Goal: Check status: Check status

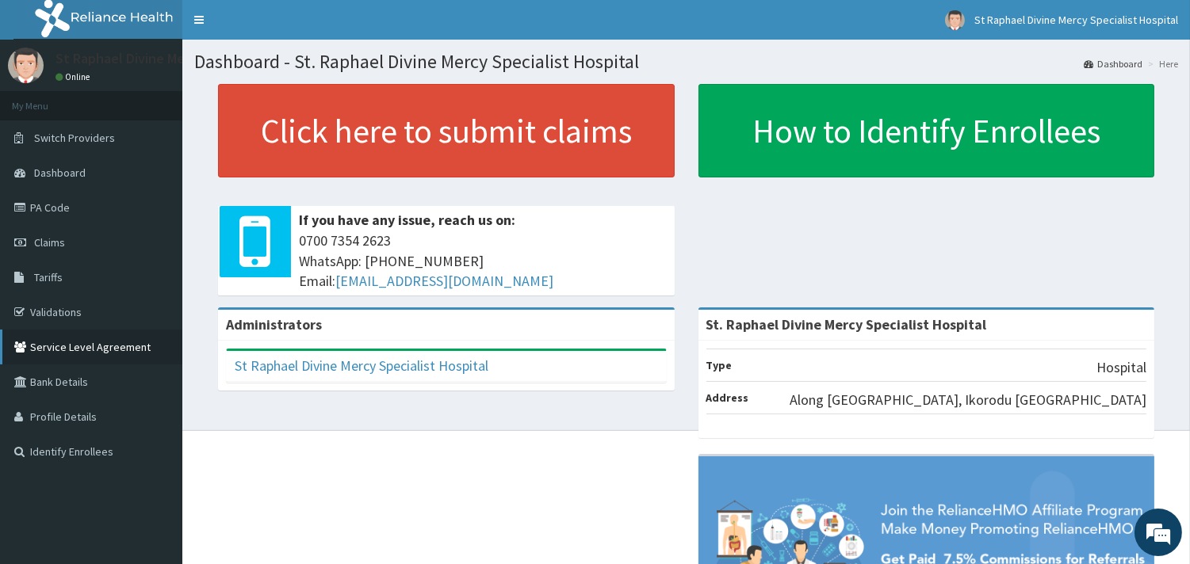
click at [147, 350] on link "Service Level Agreement" at bounding box center [91, 347] width 182 height 35
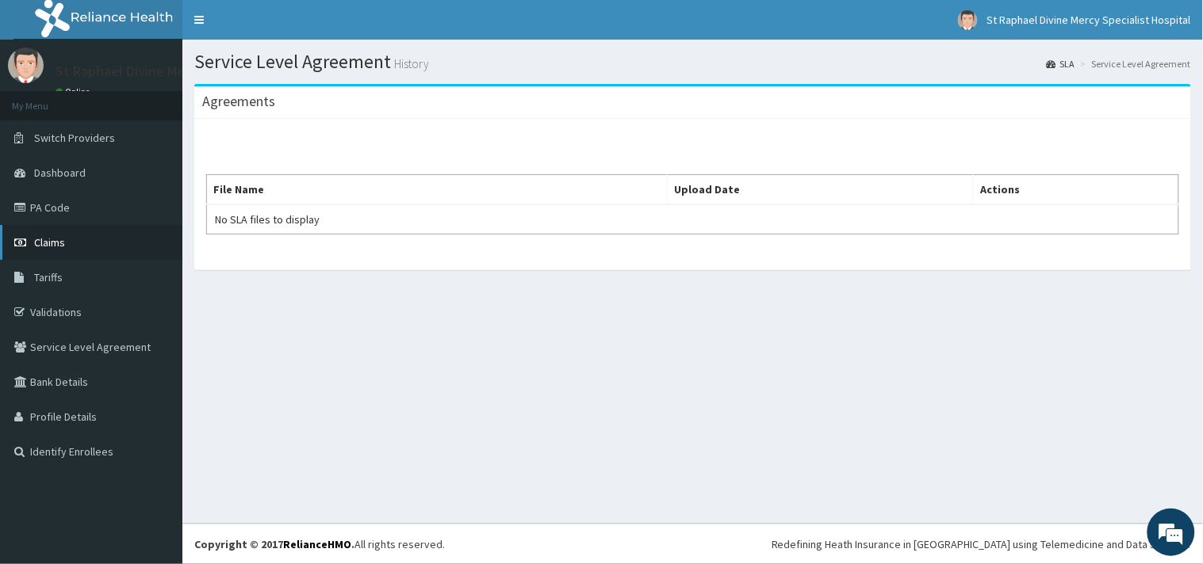
click at [59, 242] on span "Claims" at bounding box center [49, 242] width 31 height 14
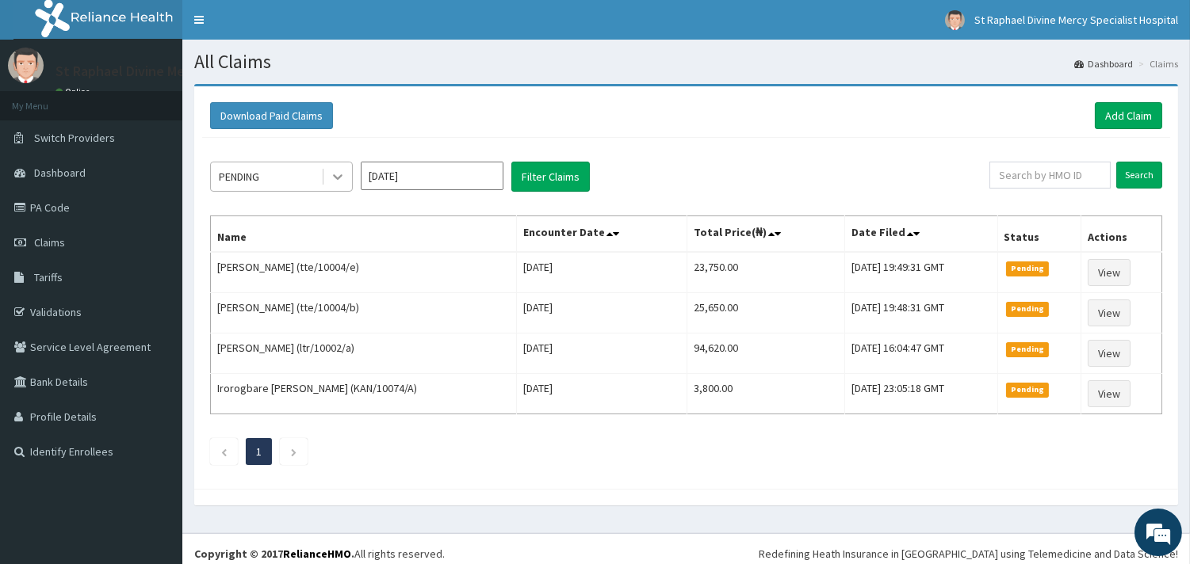
click at [331, 181] on icon at bounding box center [338, 177] width 16 height 16
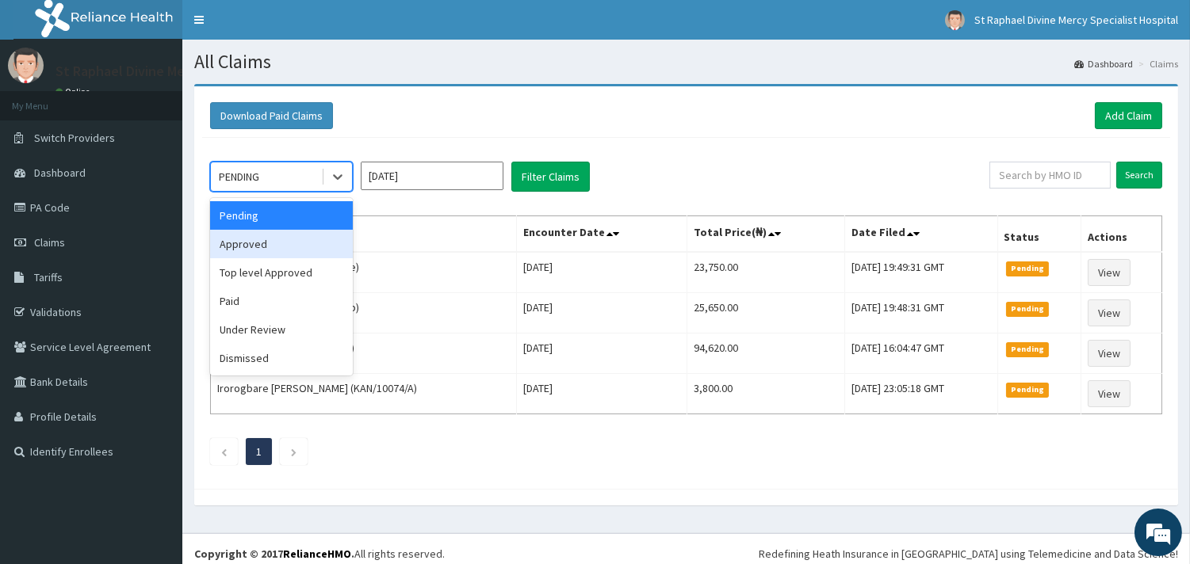
click at [251, 249] on div "Approved" at bounding box center [281, 244] width 143 height 29
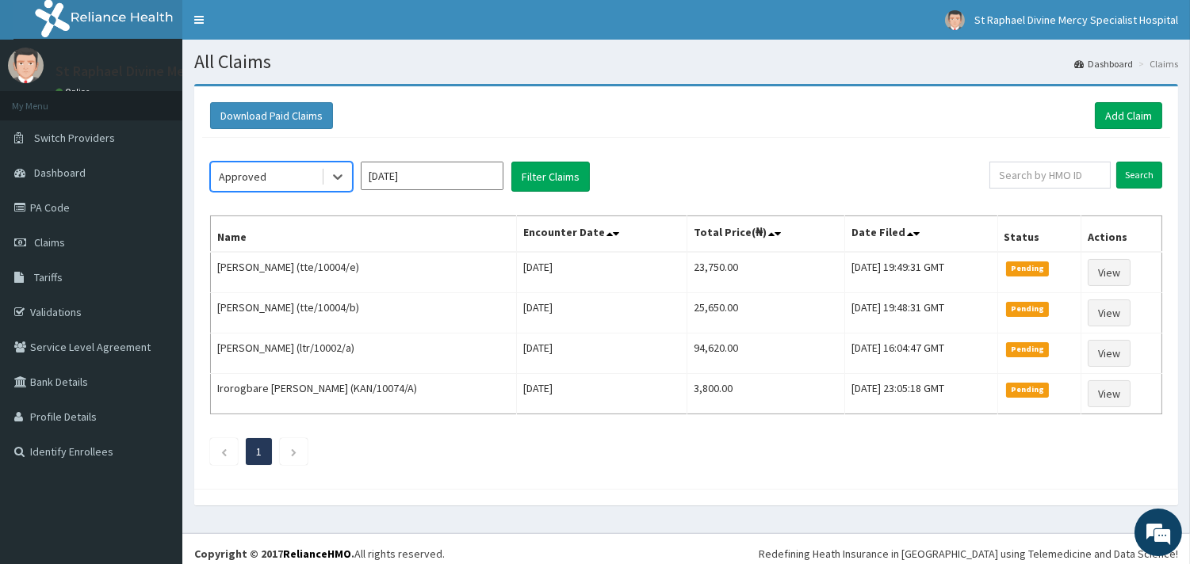
click at [484, 177] on input "Sep 2025" at bounding box center [432, 176] width 143 height 29
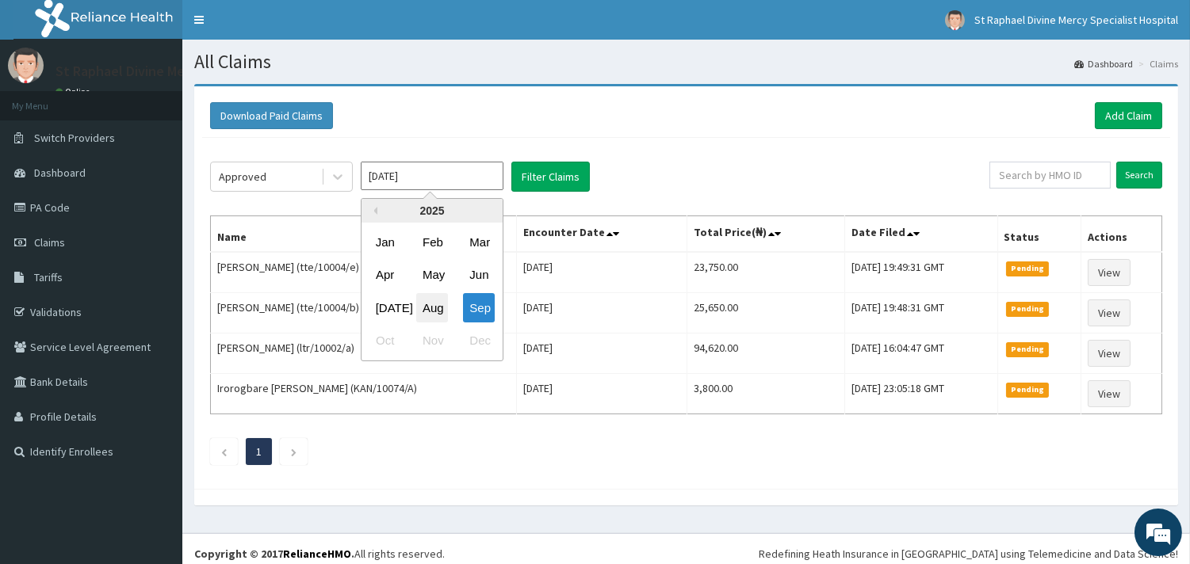
click at [434, 305] on div "Aug" at bounding box center [432, 307] width 32 height 29
type input "Aug 2025"
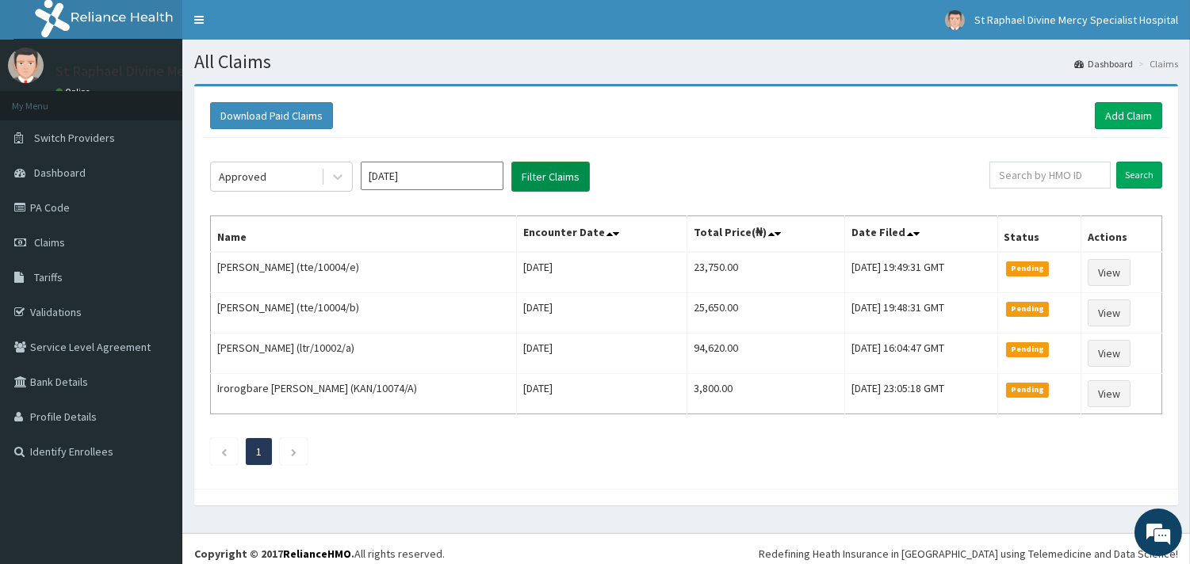
click at [537, 169] on button "Filter Claims" at bounding box center [550, 177] width 78 height 30
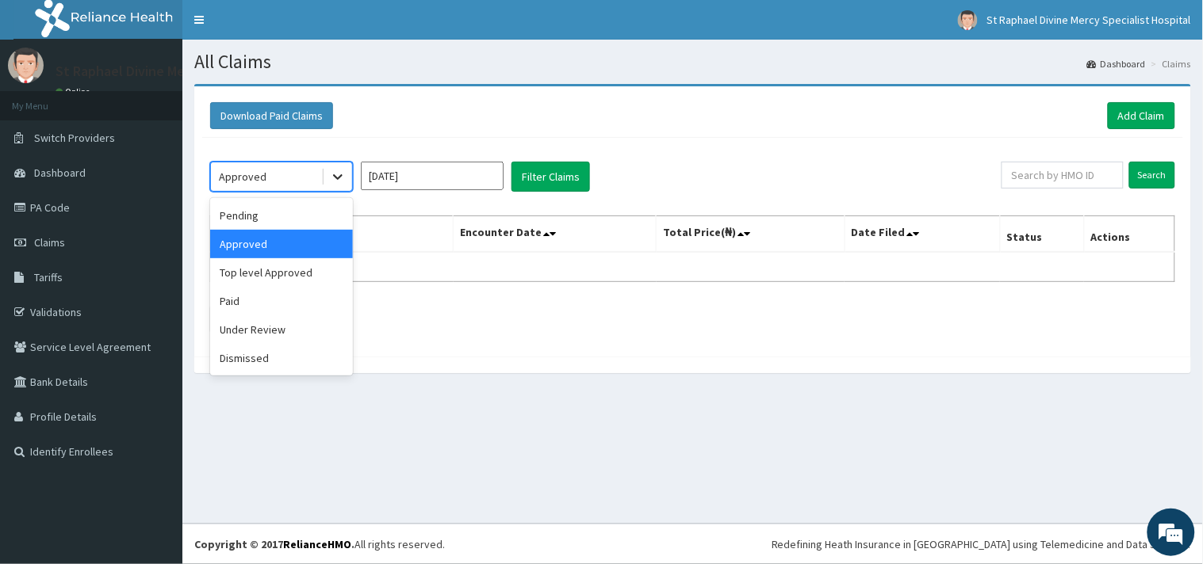
click at [328, 183] on div at bounding box center [337, 177] width 29 height 29
click at [260, 268] on div "Top level Approved" at bounding box center [281, 272] width 143 height 29
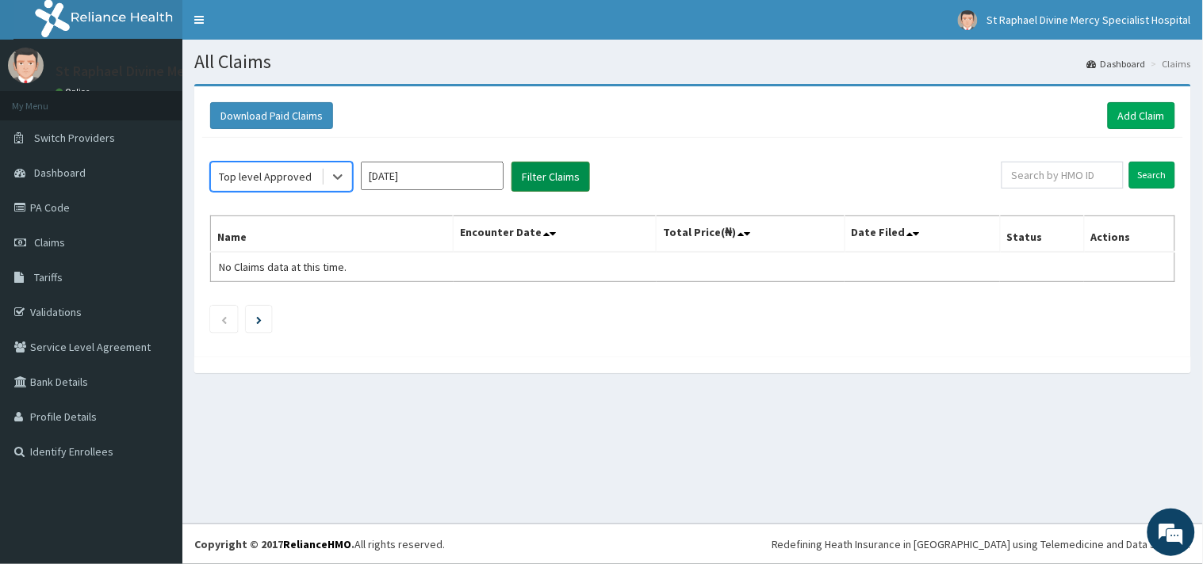
click at [564, 178] on button "Filter Claims" at bounding box center [550, 177] width 78 height 30
click at [661, 186] on div "Top level Approved Aug 2025 Filter Claims" at bounding box center [605, 177] width 791 height 30
click at [553, 176] on button "Filter Claims" at bounding box center [550, 177] width 78 height 30
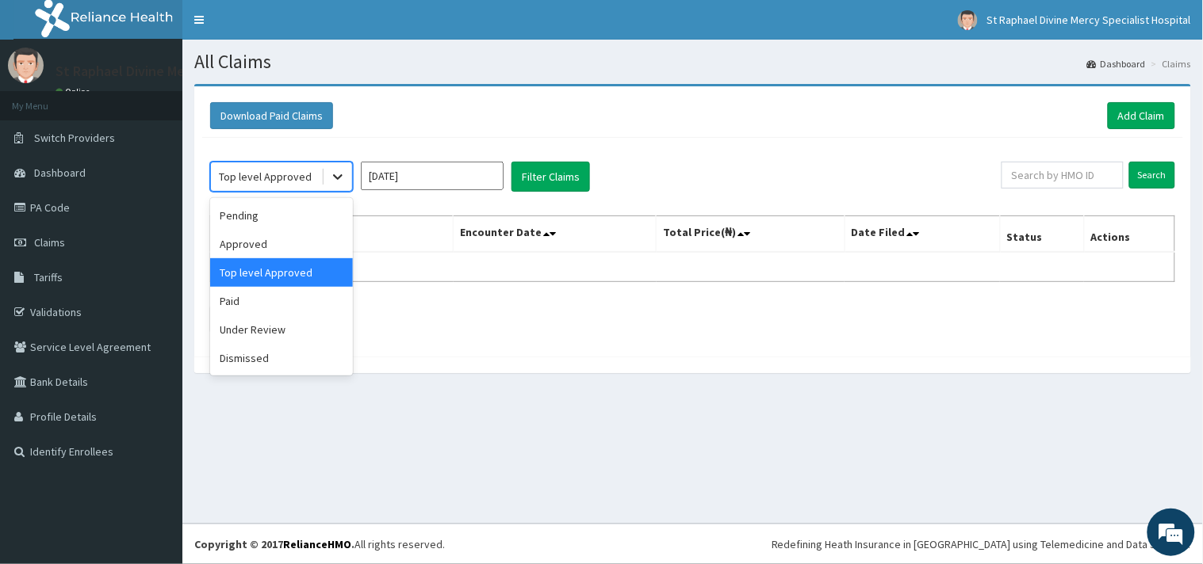
click at [334, 179] on icon at bounding box center [338, 177] width 16 height 16
click at [238, 308] on div "Paid" at bounding box center [281, 301] width 143 height 29
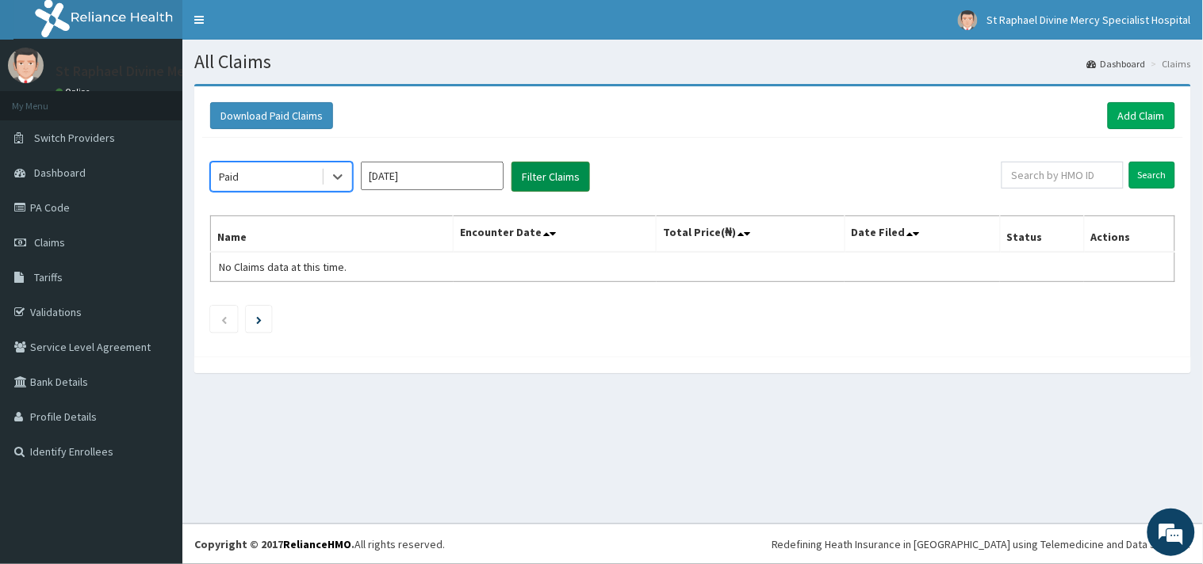
click at [550, 182] on button "Filter Claims" at bounding box center [550, 177] width 78 height 30
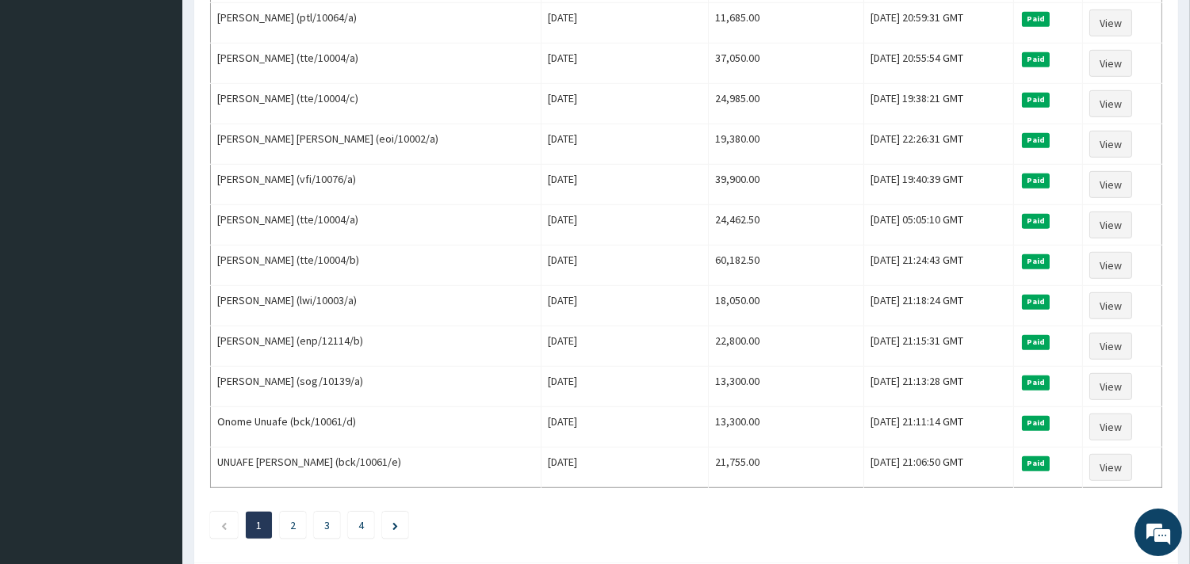
scroll to position [1880, 0]
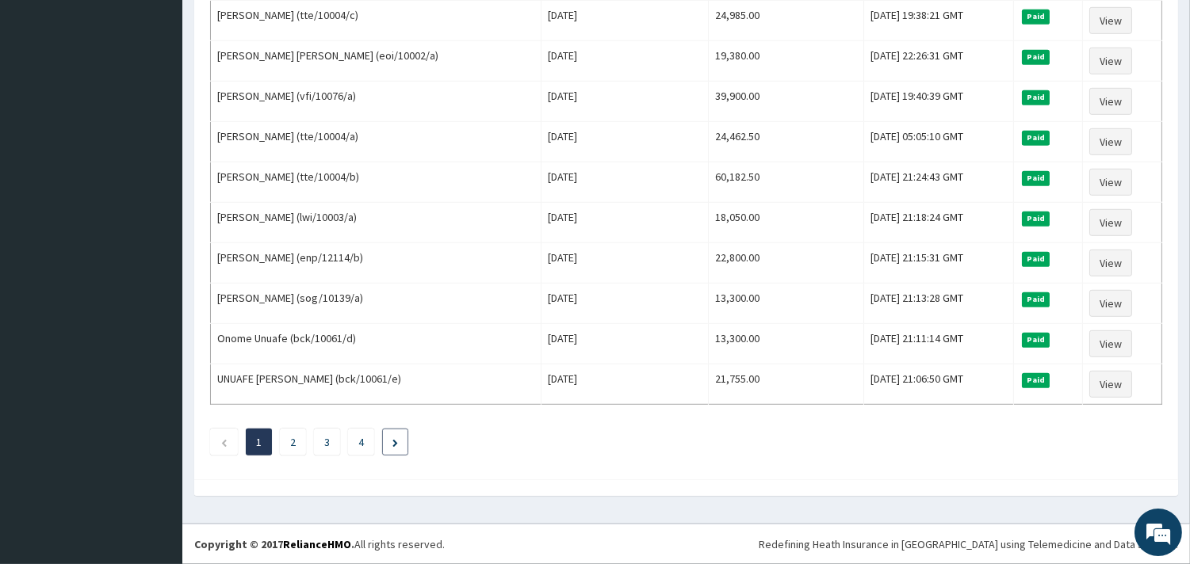
click at [398, 442] on icon "Next page" at bounding box center [395, 443] width 6 height 8
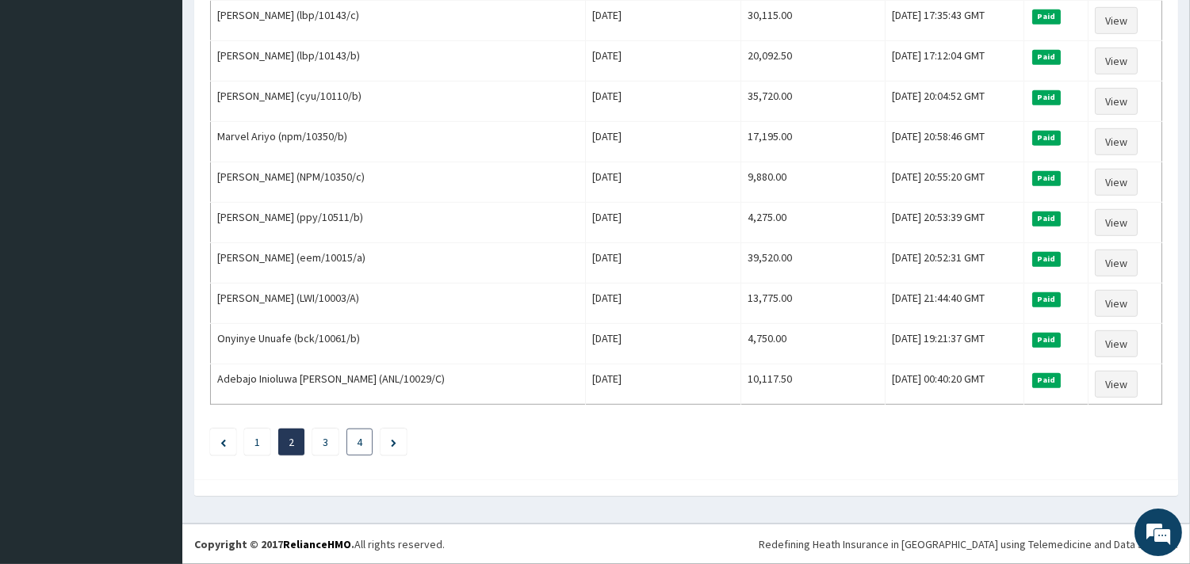
click at [363, 447] on li "4" at bounding box center [359, 442] width 26 height 27
click at [359, 437] on link "4" at bounding box center [360, 442] width 6 height 14
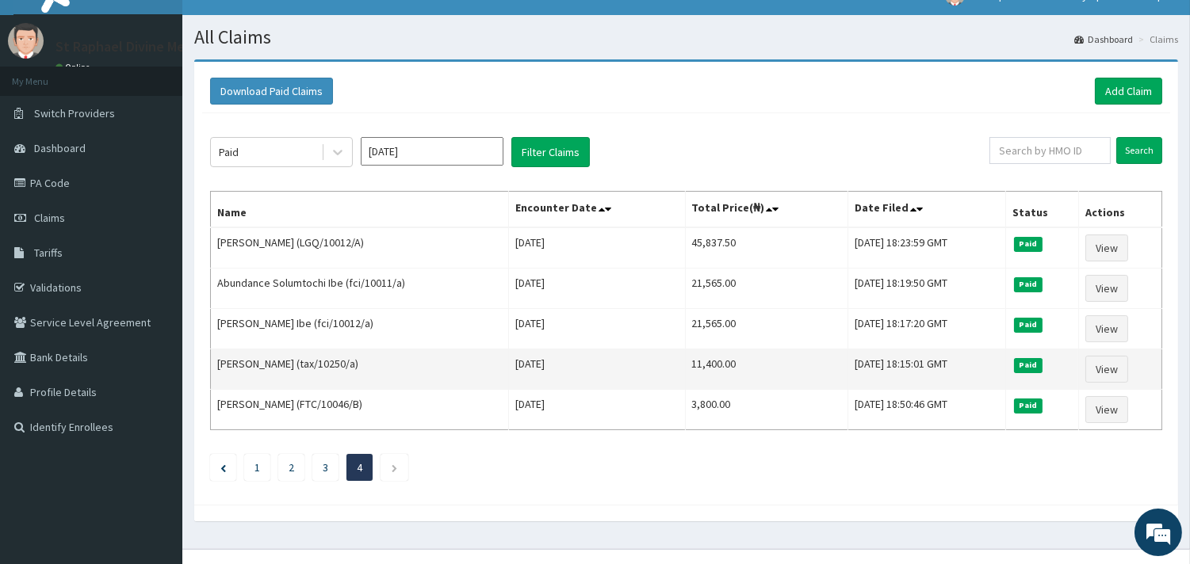
scroll to position [0, 0]
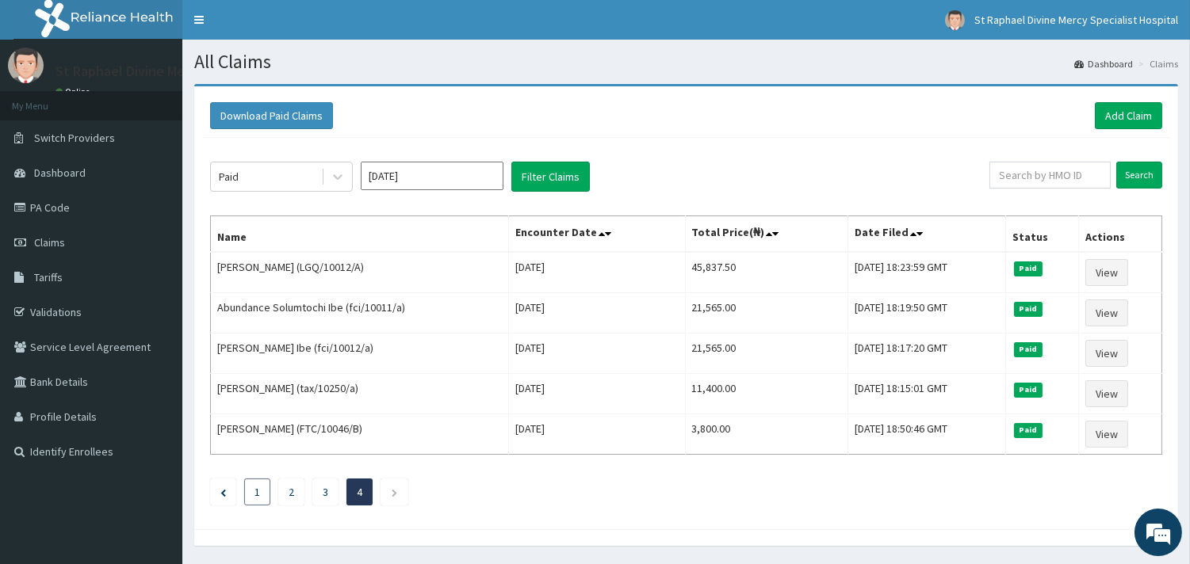
click at [262, 495] on li "1" at bounding box center [257, 492] width 26 height 27
